Goal: Task Accomplishment & Management: Use online tool/utility

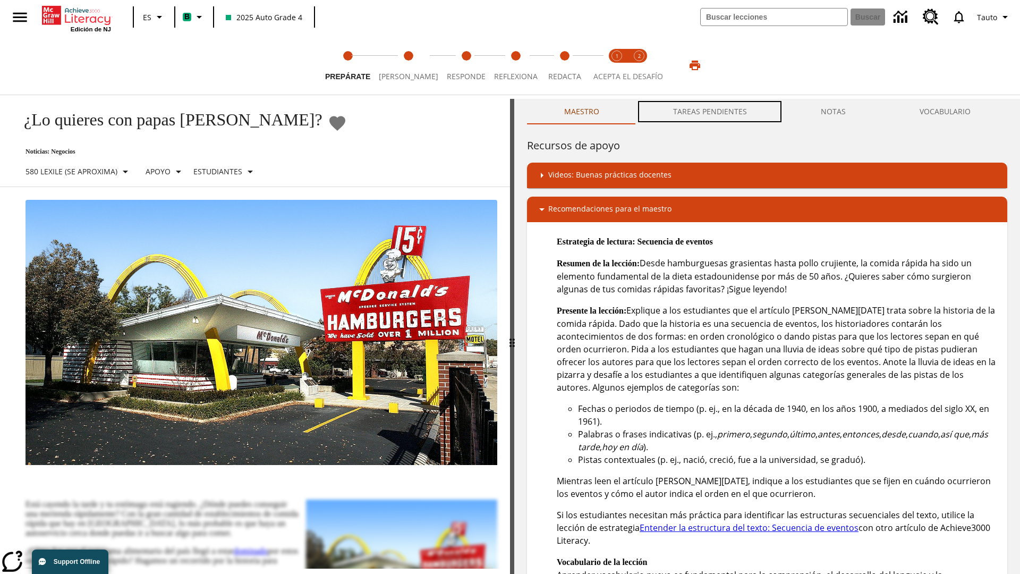
click at [710, 112] on button "TAREAS PENDIENTES" at bounding box center [710, 111] width 148 height 25
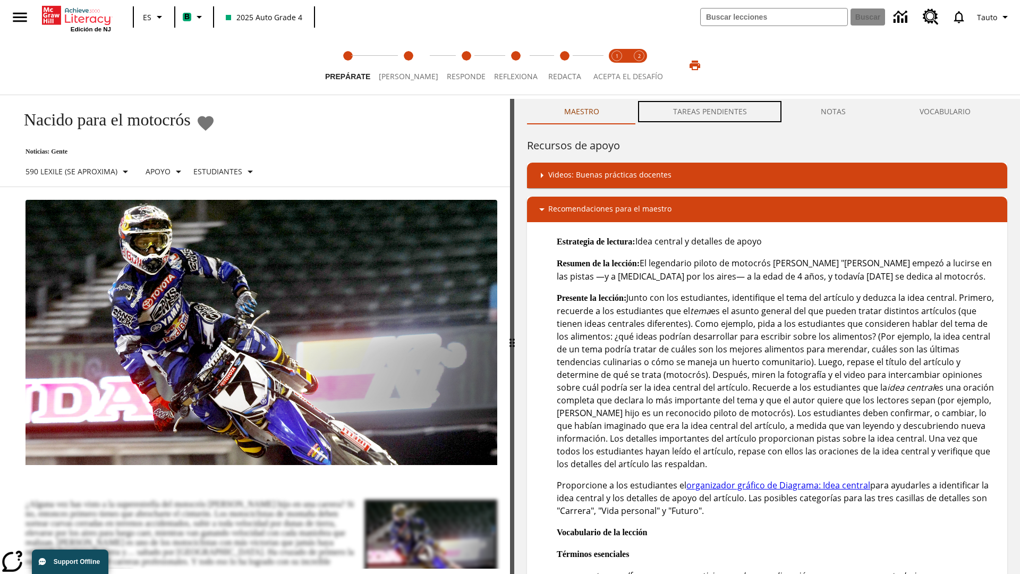
click at [710, 112] on button "TAREAS PENDIENTES" at bounding box center [710, 111] width 148 height 25
